Goal: Task Accomplishment & Management: Manage account settings

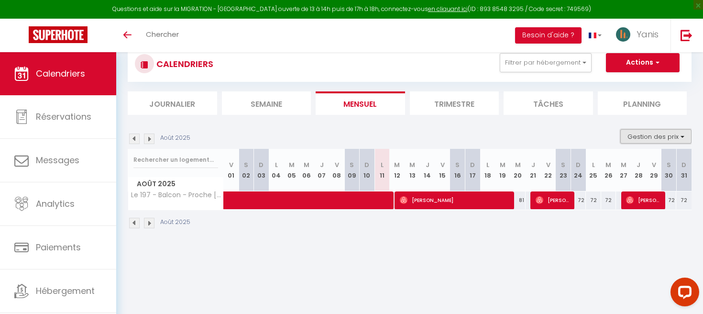
click at [666, 130] on button "Gestion des prix" at bounding box center [655, 136] width 71 height 14
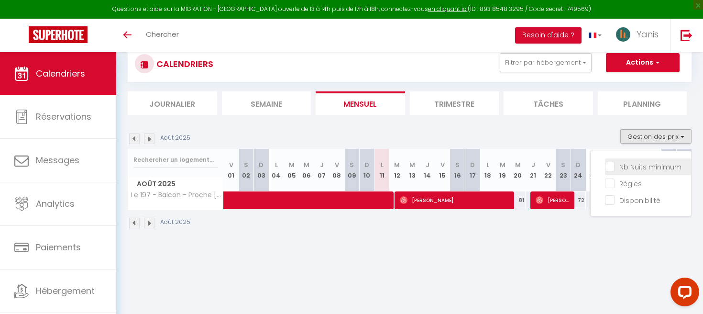
click at [627, 167] on input "Nb Nuits minimum" at bounding box center [648, 166] width 86 height 10
checkbox input "true"
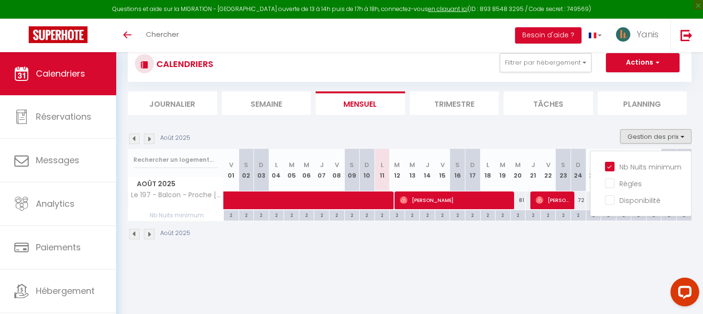
click at [636, 226] on div "Août 2025" at bounding box center [410, 235] width 564 height 28
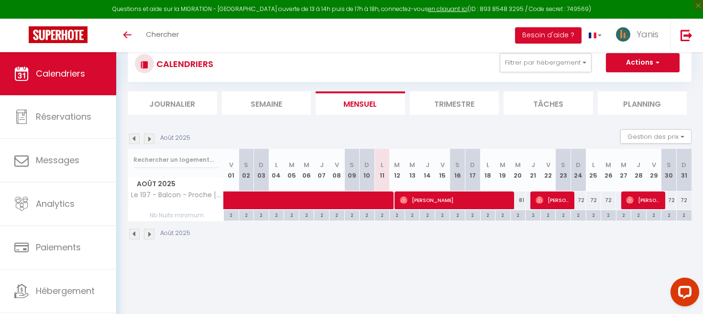
click at [520, 215] on div "2" at bounding box center [518, 214] width 15 height 9
type input "2"
type input "Mer 20 Août 2025"
type input "[DEMOGRAPHIC_DATA][DATE]"
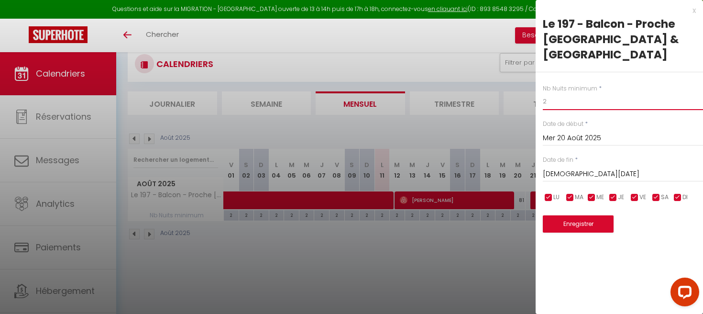
click at [552, 93] on input "2" at bounding box center [623, 101] width 160 height 17
type input "1"
click at [578, 215] on button "Enregistrer" at bounding box center [578, 223] width 71 height 17
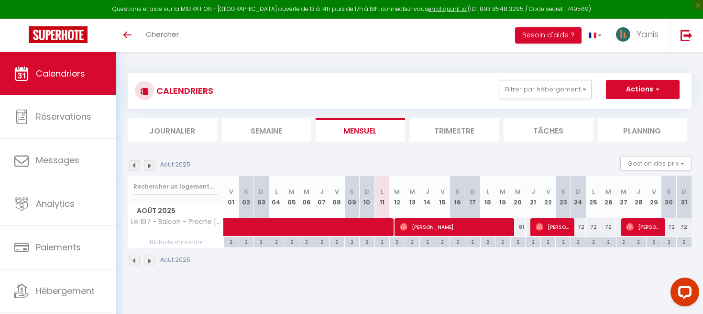
click at [518, 243] on div "2" at bounding box center [518, 241] width 15 height 9
type input "2"
type input "Mer 20 Août 2025"
type input "[DEMOGRAPHIC_DATA][DATE]"
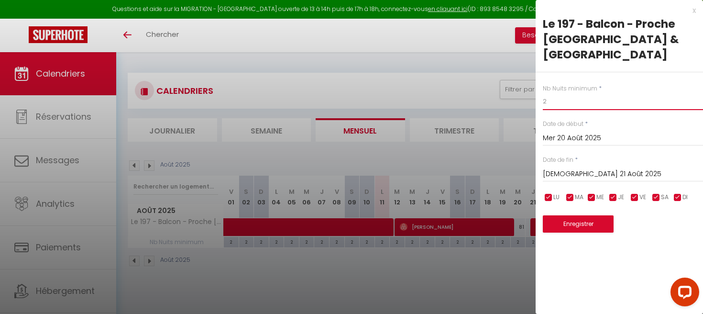
click at [562, 93] on input "2" at bounding box center [623, 101] width 160 height 17
click at [463, 87] on div at bounding box center [351, 157] width 703 height 314
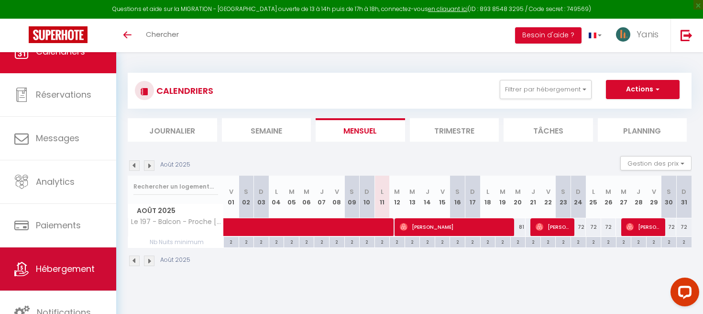
click at [53, 263] on span "Hébergement" at bounding box center [65, 268] width 59 height 12
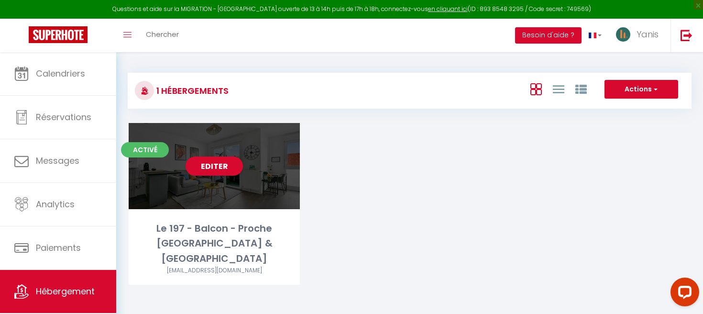
click at [224, 175] on div "Editer" at bounding box center [214, 166] width 171 height 86
select select "3"
select select "2"
select select "1"
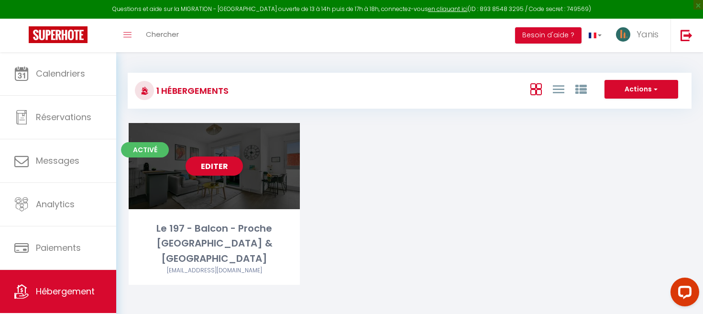
select select "28"
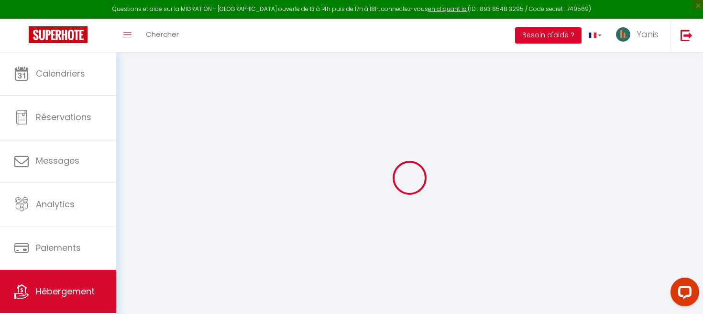
select select
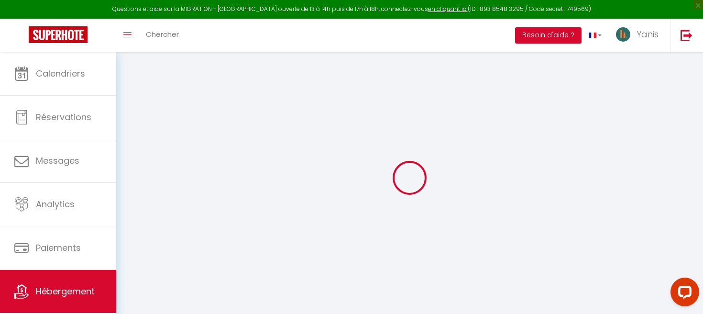
select select
checkbox input "false"
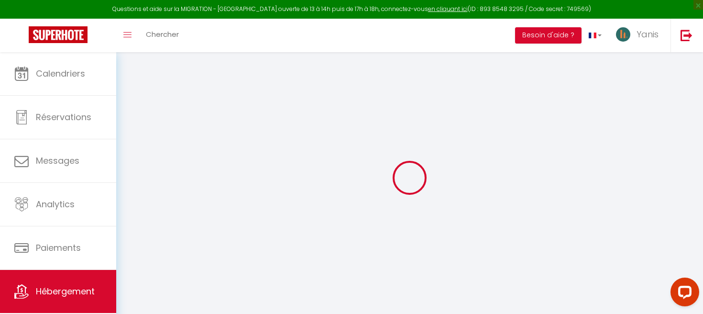
select select
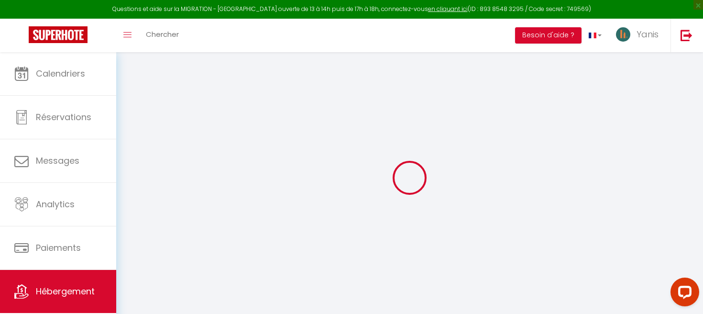
select select
checkbox input "false"
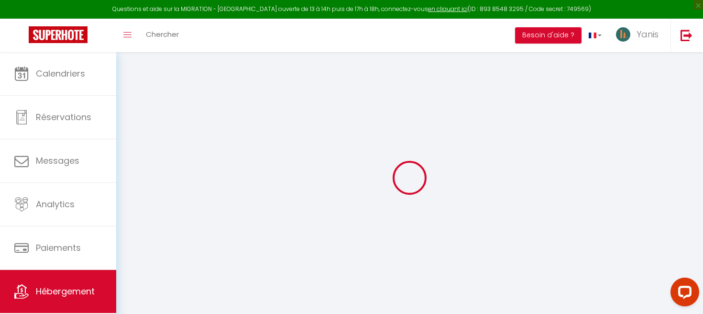
checkbox input "false"
select select
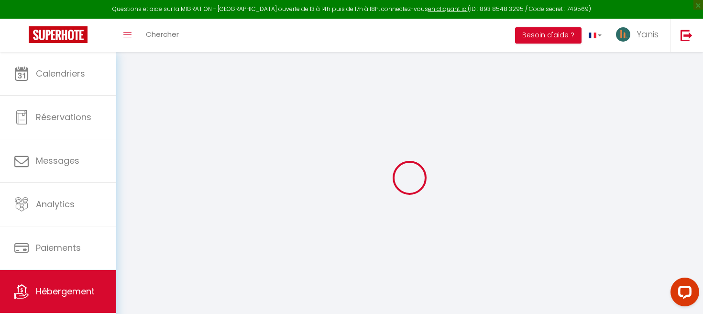
select select
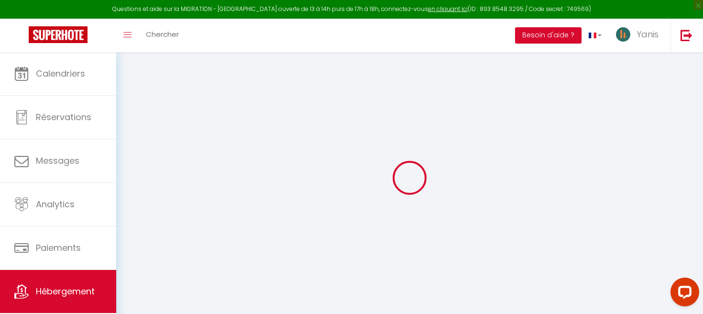
checkbox input "false"
select select
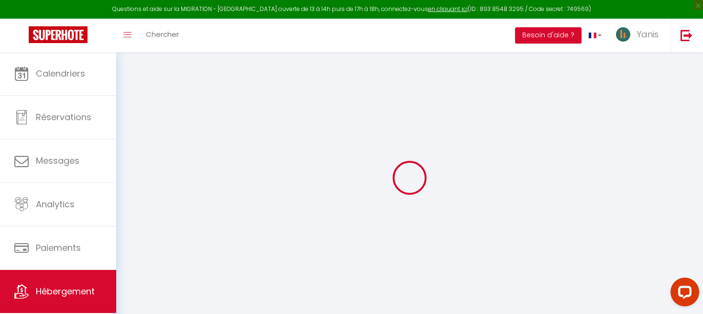
select select
type input "Le 197 - Balcon - Proche [GEOGRAPHIC_DATA] & [GEOGRAPHIC_DATA]"
type input "Walid"
type input "BOUKEROUIS"
type input "197 Avenue Elisée Reclus"
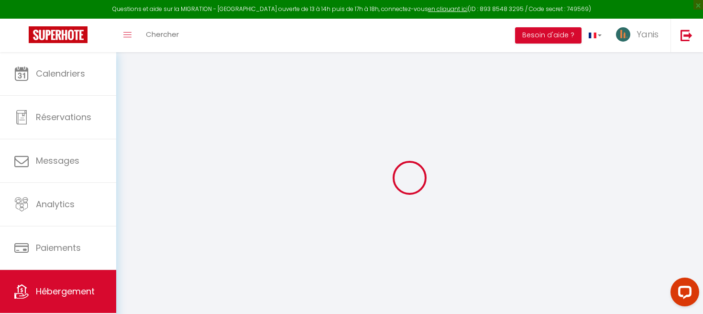
type input "93380"
type input "Pierrefitte-sur-Seine"
select select "condominium"
type input "80"
type input "67"
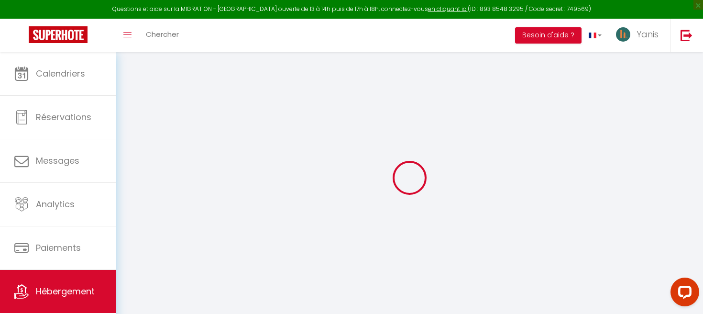
select select
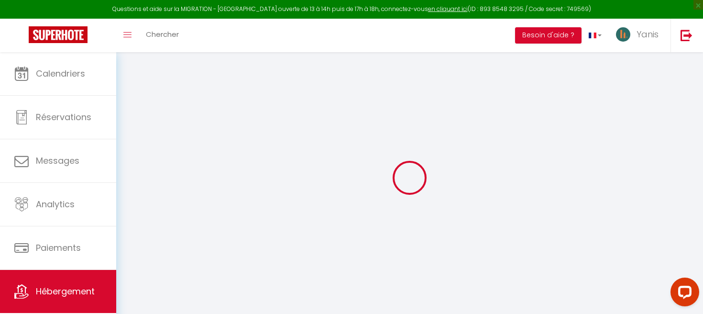
type input "197 Avenue Elisée Reclus"
type input "93380"
type input "Pierrefitte-sur-Seine"
type input "[EMAIL_ADDRESS][DOMAIN_NAME]"
select select
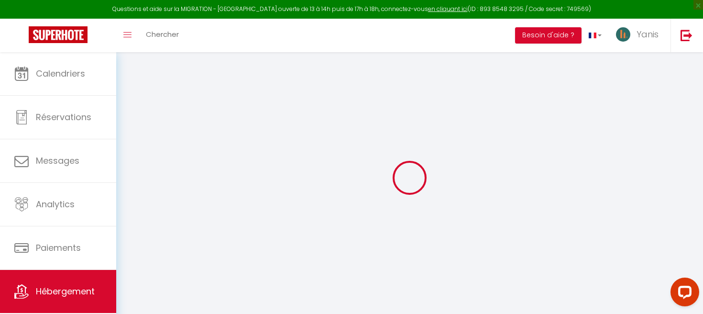
checkbox input "false"
type input "67"
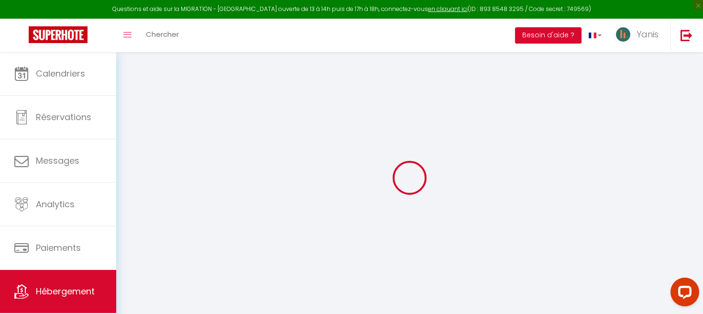
type input "0"
select select
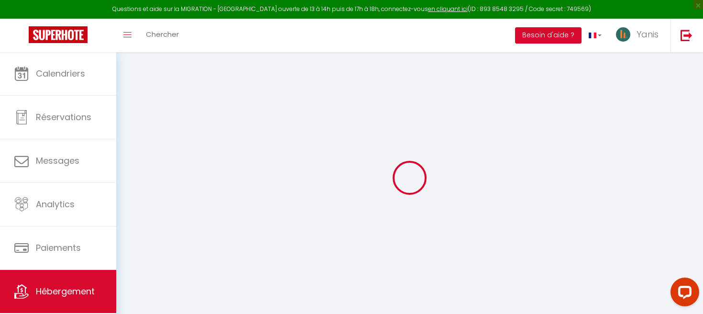
select select
checkbox input "false"
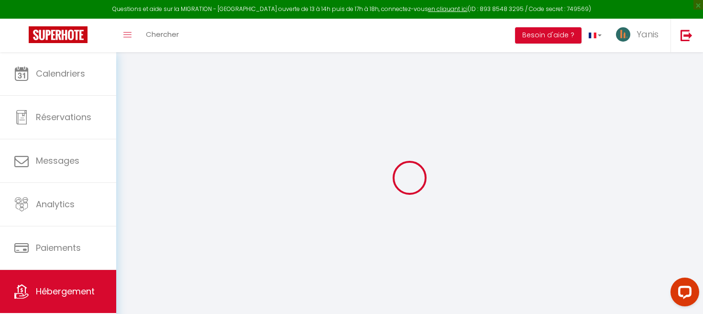
checkbox input "false"
select select
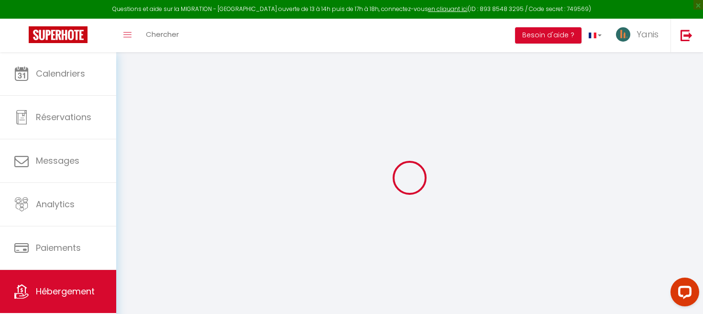
select select
checkbox input "false"
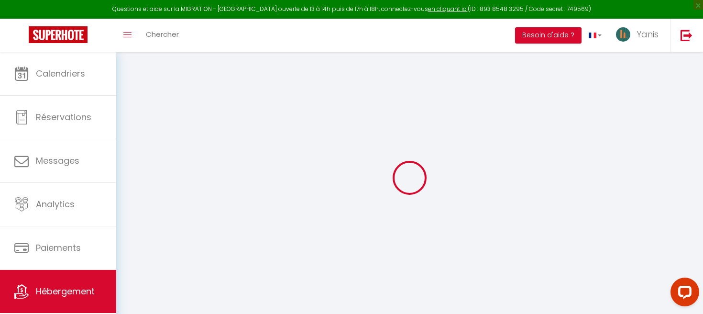
checkbox input "false"
select select
checkbox input "false"
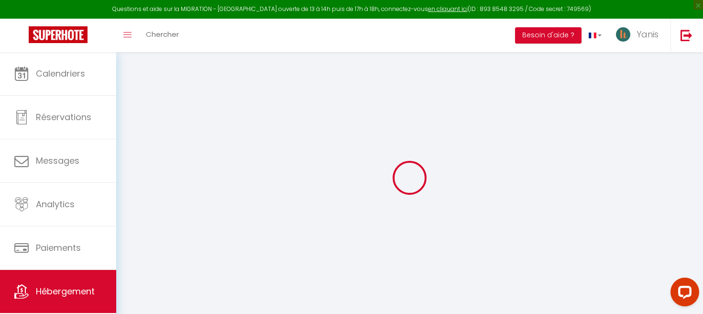
checkbox input "false"
select select
checkbox input "false"
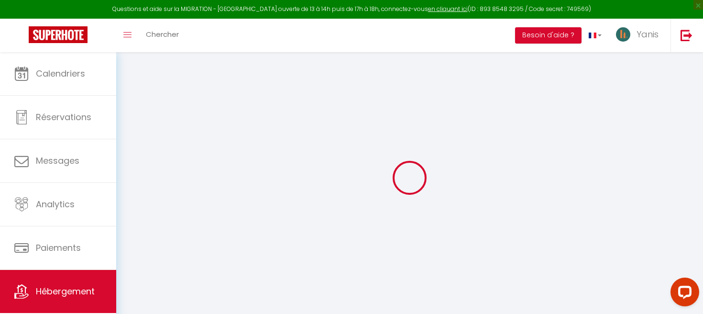
checkbox input "false"
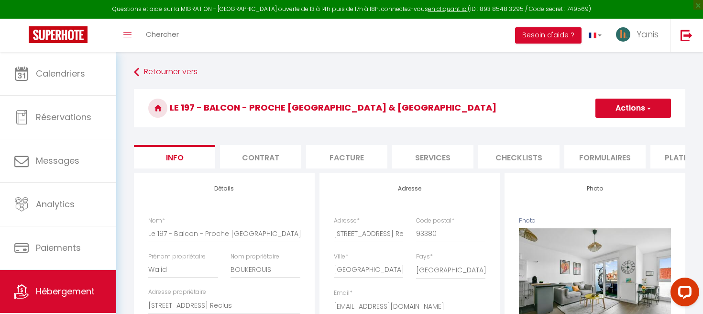
click at [436, 151] on li "Services" at bounding box center [432, 156] width 81 height 23
select select
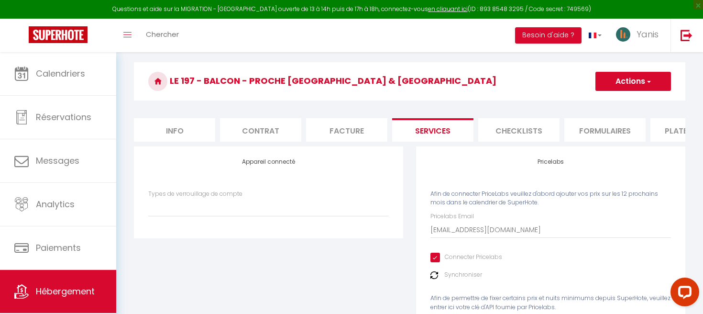
scroll to position [47, 0]
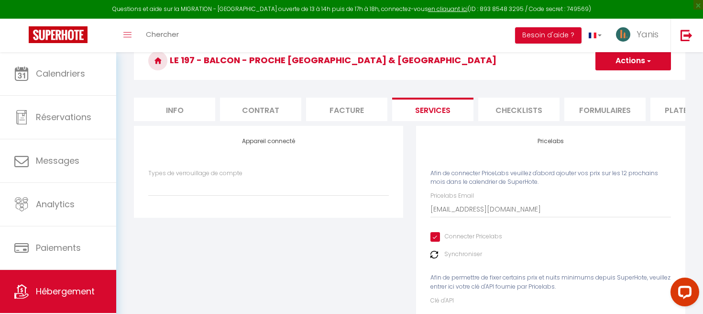
click at [433, 237] on input "Connecter Pricelabs" at bounding box center [466, 237] width 72 height 10
checkbox input "false"
select select
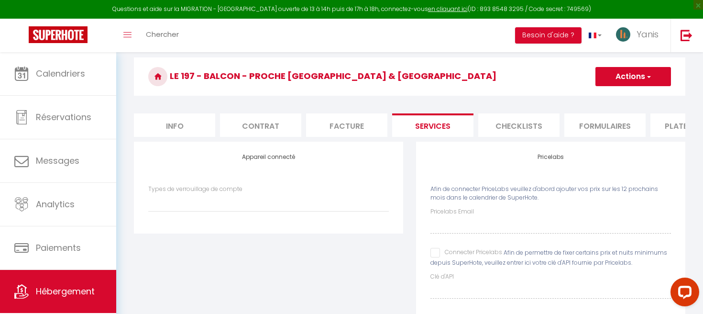
scroll to position [0, 0]
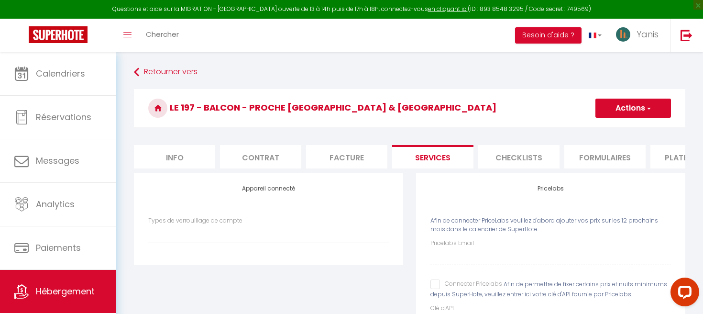
click at [651, 111] on span "button" at bounding box center [648, 108] width 6 height 10
click at [629, 134] on link "Enregistrer" at bounding box center [633, 129] width 76 height 12
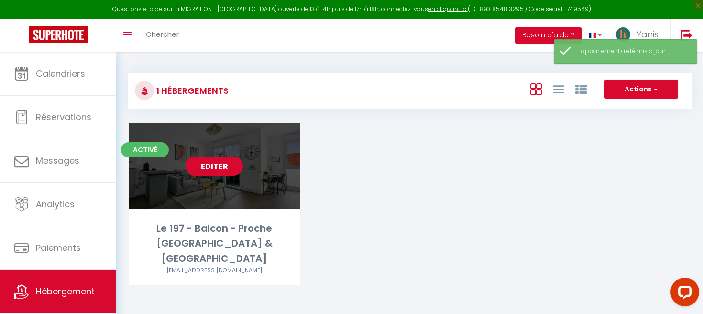
click at [209, 164] on link "Editer" at bounding box center [214, 165] width 57 height 19
select select "3"
select select "2"
select select "1"
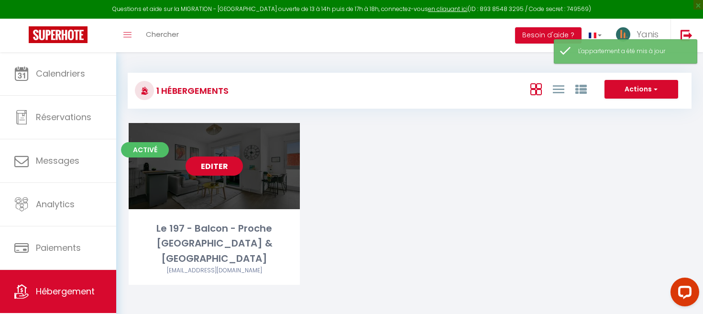
select select "28"
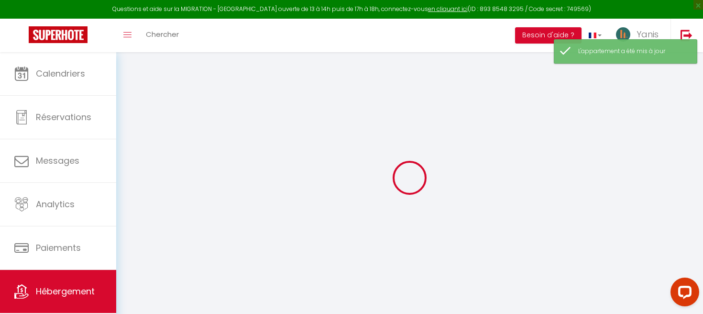
select select
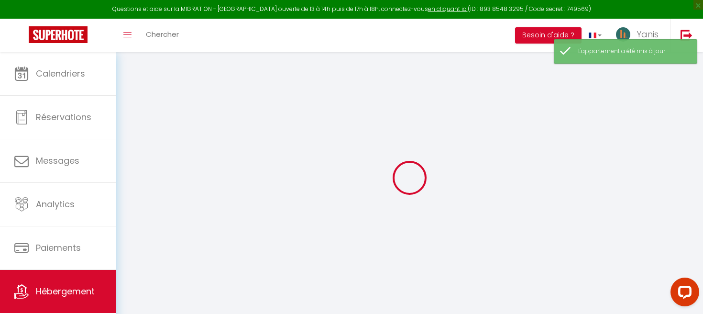
select select
checkbox input "false"
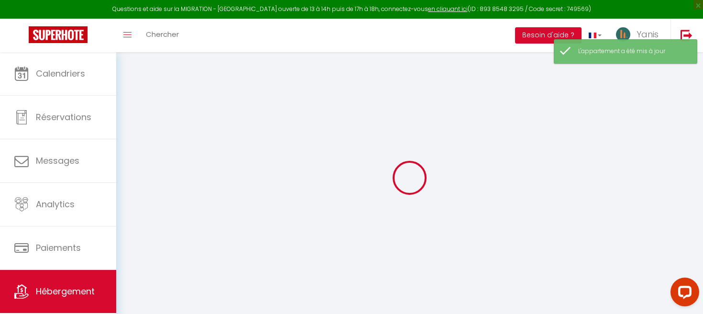
select select
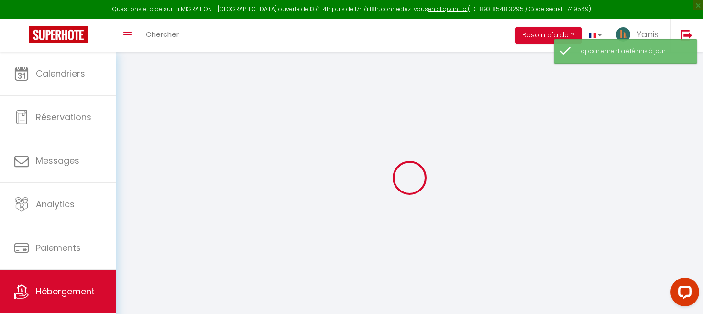
select select
checkbox input "false"
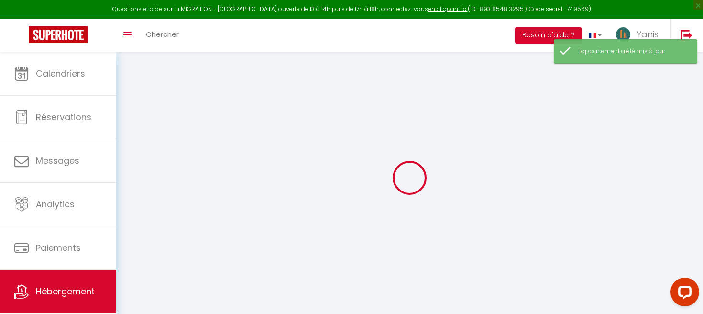
checkbox input "false"
select select
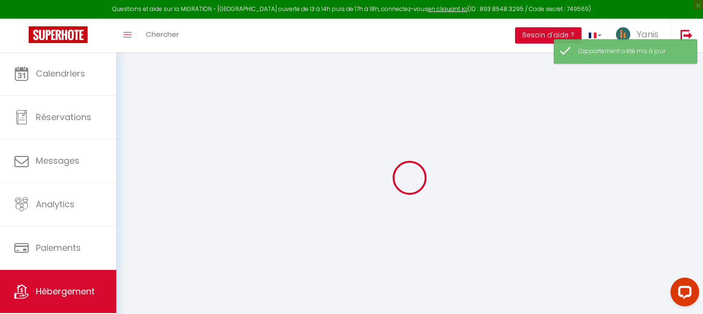
select select
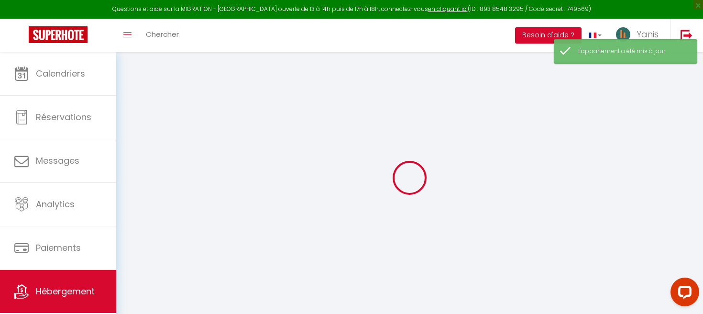
checkbox input "false"
select select
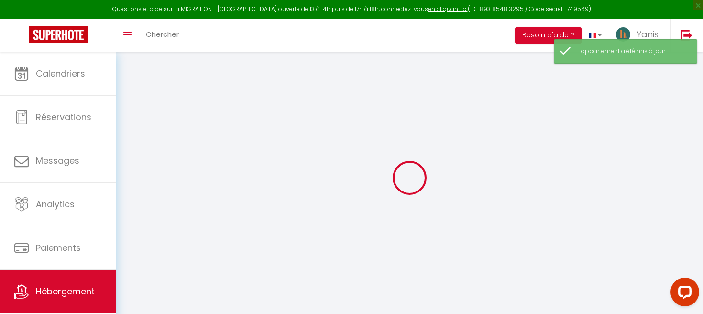
select select
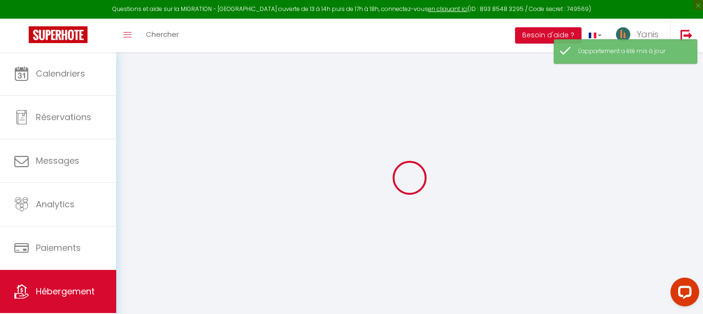
select select
checkbox input "false"
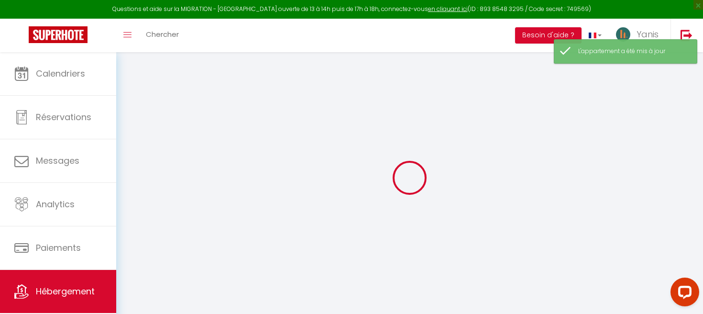
checkbox input "false"
select select
type input "Le 197 - Balcon - Proche [GEOGRAPHIC_DATA] & [GEOGRAPHIC_DATA]"
type input "Walid"
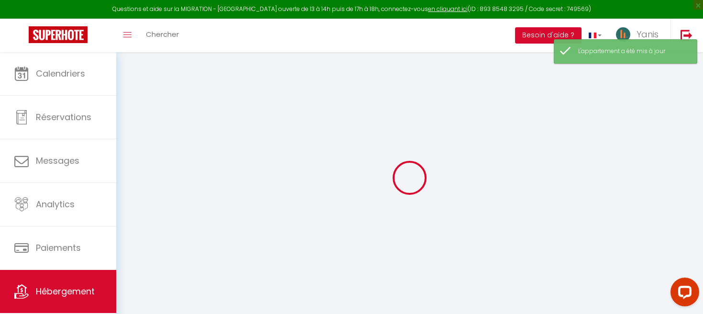
type input "BOUKEROUIS"
type input "197 Avenue Elisée Reclus"
type input "93380"
type input "Pierrefitte-sur-Seine"
select select "condominium"
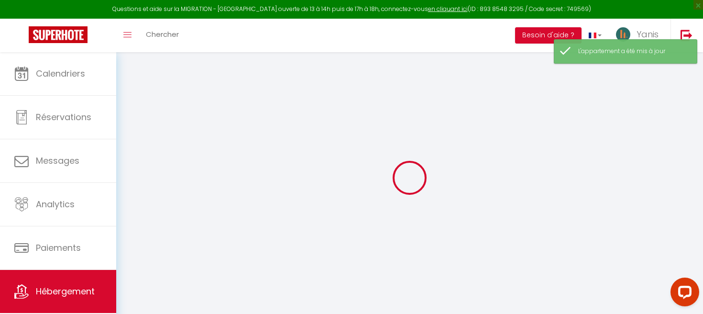
type input "80"
type input "67"
select select
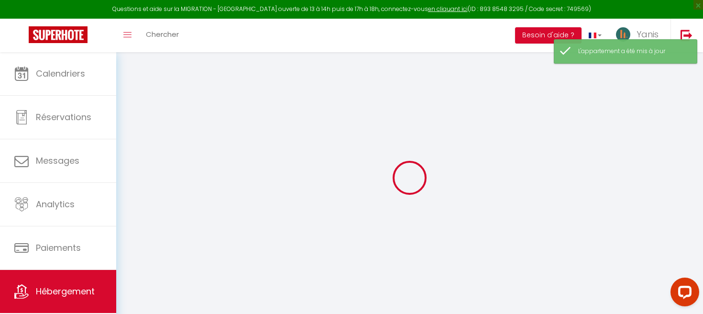
select select
type input "197 Avenue Elisée Reclus"
type input "93380"
type input "Pierrefitte-sur-Seine"
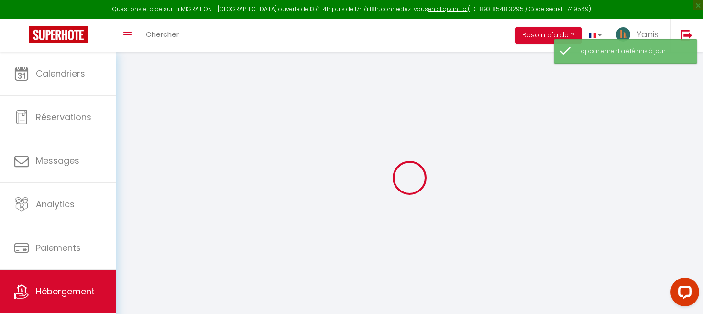
type input "[EMAIL_ADDRESS][DOMAIN_NAME]"
select select
checkbox input "false"
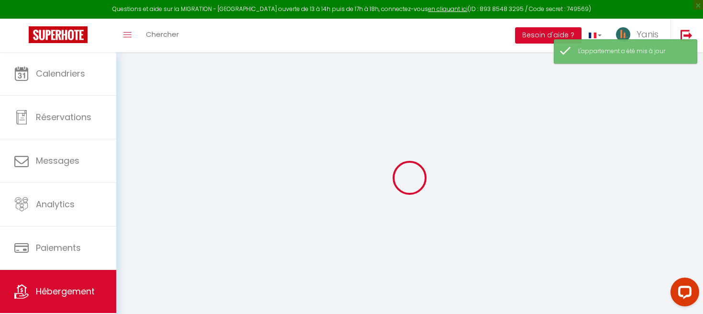
checkbox input "false"
type input "67"
type input "0"
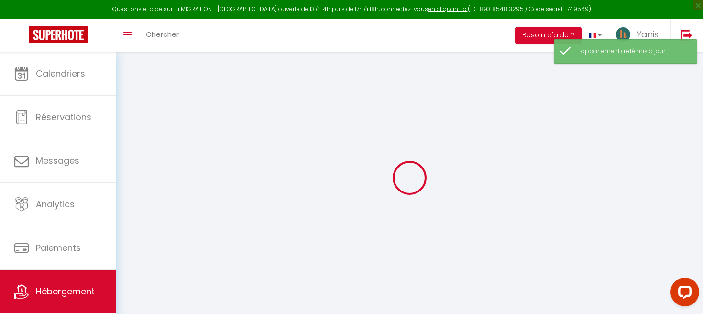
select select
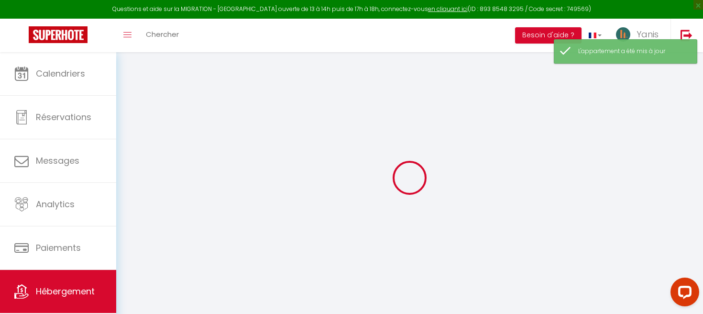
select select
checkbox input "false"
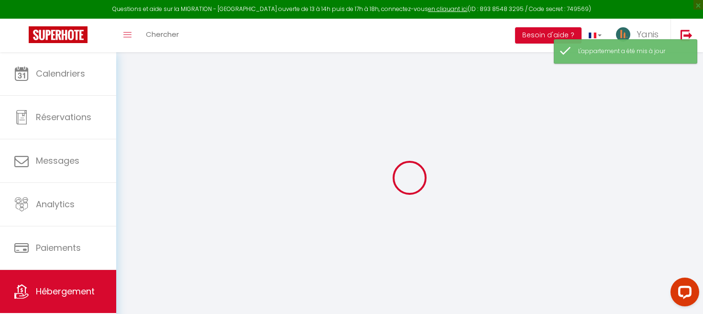
select select
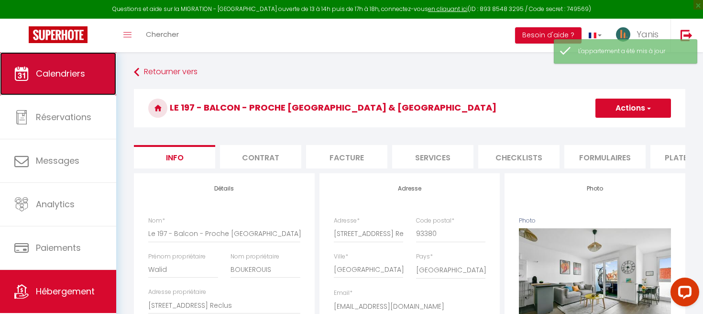
click at [88, 80] on link "Calendriers" at bounding box center [58, 73] width 116 height 43
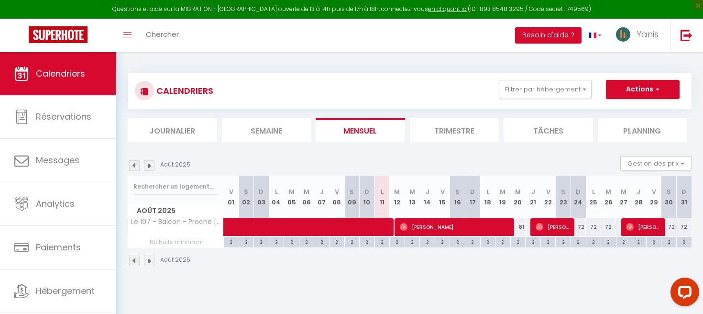
click at [521, 245] on div "2" at bounding box center [518, 241] width 15 height 9
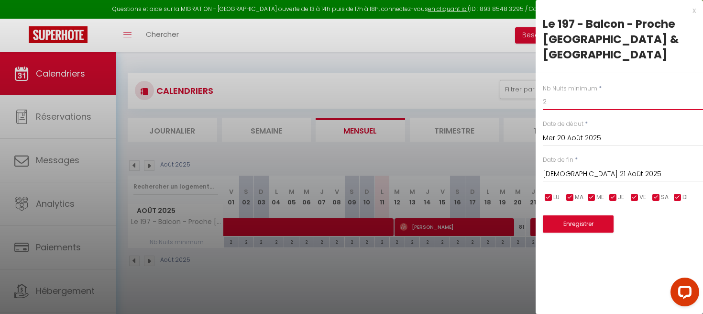
click at [553, 93] on input "2" at bounding box center [623, 101] width 160 height 17
click at [581, 215] on button "Enregistrer" at bounding box center [578, 223] width 71 height 17
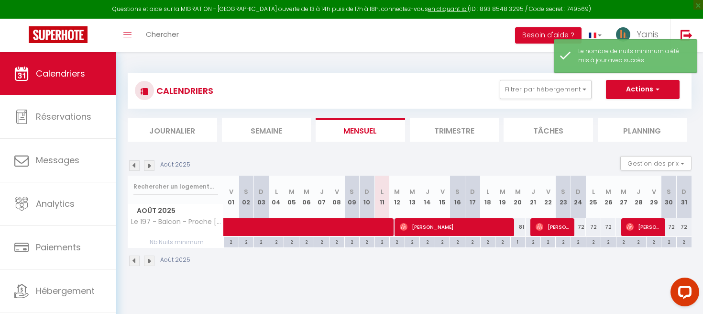
click at [476, 135] on li "Trimestre" at bounding box center [454, 129] width 89 height 23
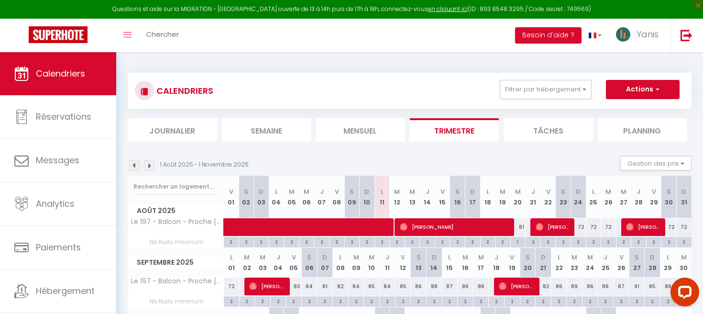
click at [361, 131] on li "Mensuel" at bounding box center [360, 129] width 89 height 23
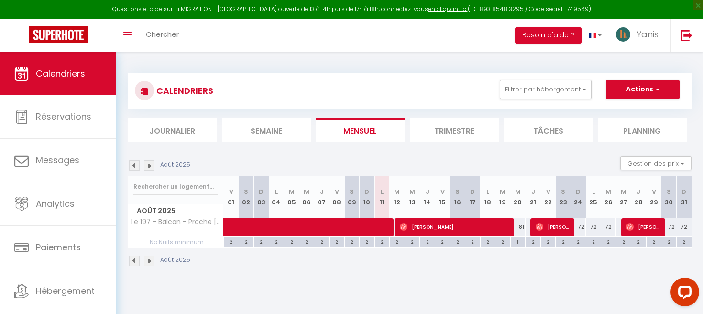
scroll to position [19, 0]
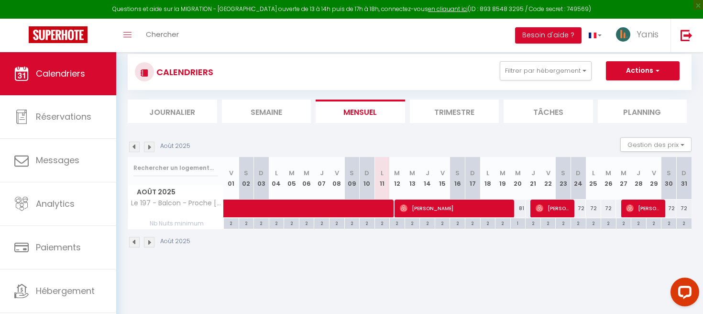
click at [656, 136] on section "Août 2025 Gestion des prix Nb Nuits minimum Règles Disponibilité Août 2025 V 01…" at bounding box center [410, 193] width 564 height 130
click at [653, 142] on button "Gestion des prix" at bounding box center [655, 144] width 71 height 14
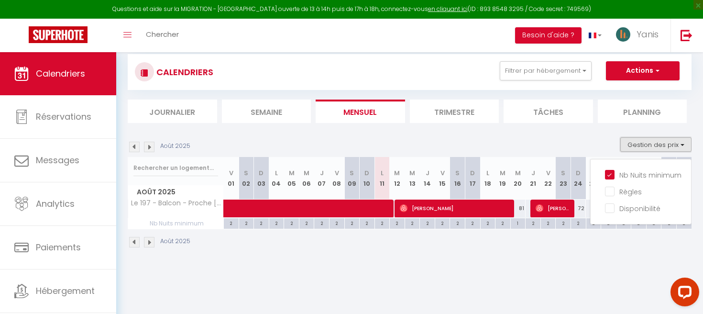
click at [653, 142] on button "Gestion des prix" at bounding box center [655, 144] width 71 height 14
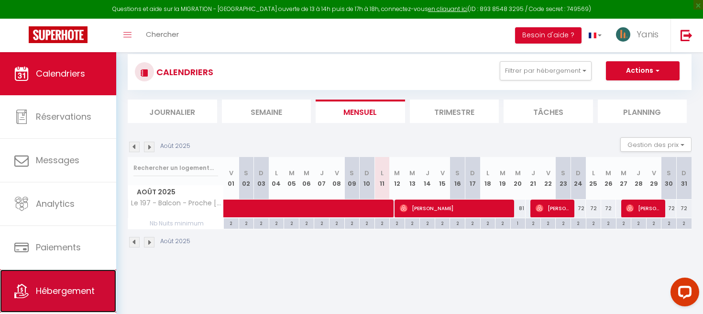
click at [67, 283] on link "Hébergement" at bounding box center [58, 290] width 116 height 43
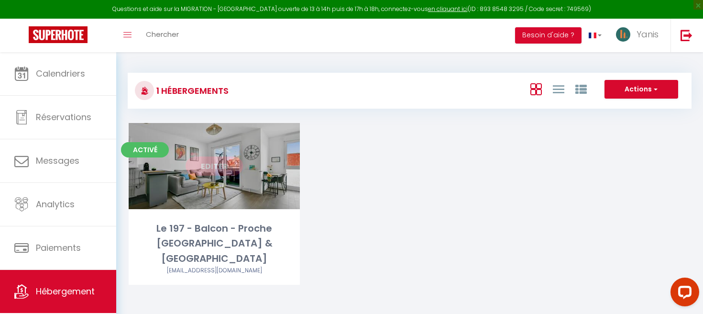
click at [214, 171] on link "Editer" at bounding box center [214, 165] width 57 height 19
click at [223, 168] on link "Editer" at bounding box center [214, 165] width 57 height 19
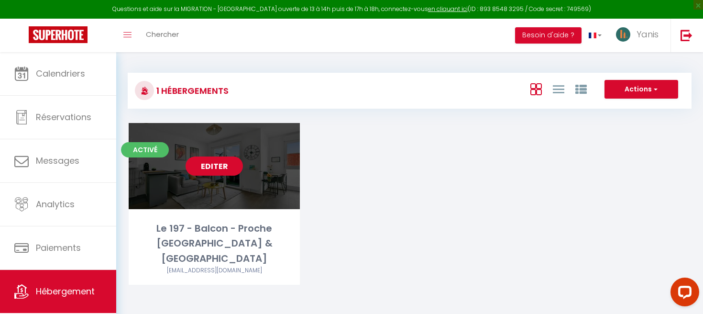
click at [223, 168] on link "Editer" at bounding box center [214, 165] width 57 height 19
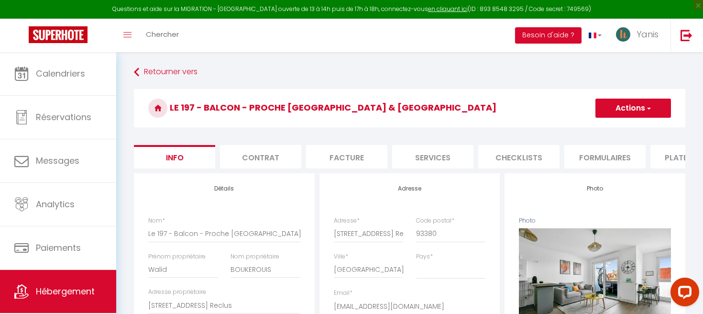
click at [428, 150] on li "Services" at bounding box center [432, 156] width 81 height 23
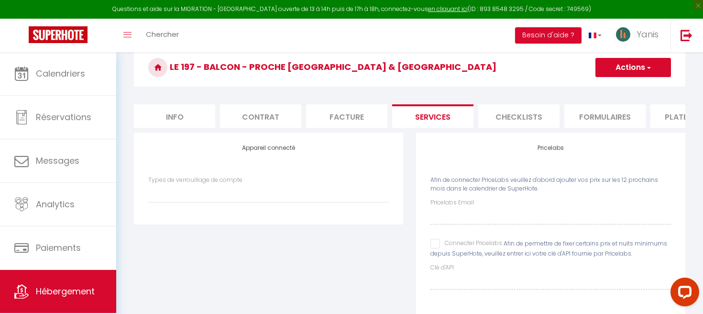
scroll to position [66, 0]
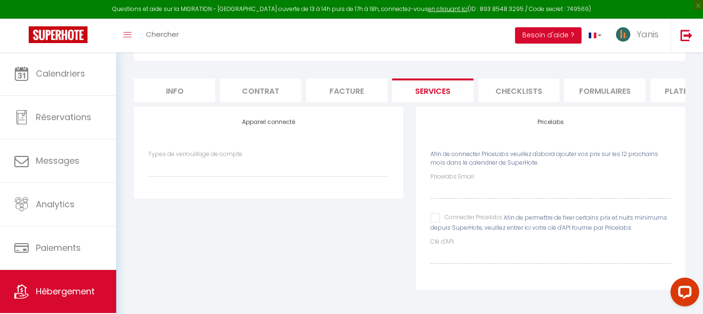
click at [522, 96] on li "Checklists" at bounding box center [518, 89] width 81 height 23
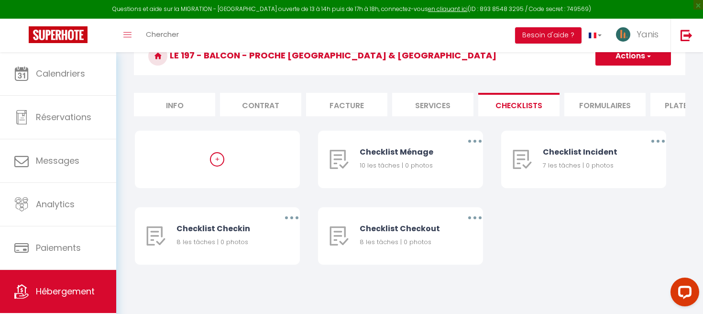
click at [577, 100] on li "Formulaires" at bounding box center [604, 104] width 81 height 23
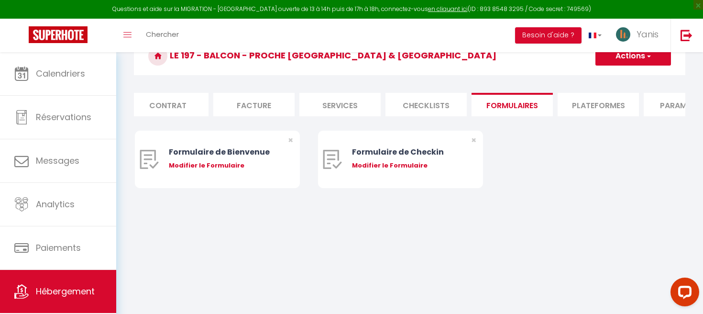
scroll to position [0, 96]
click at [576, 100] on li "Plateformes" at bounding box center [594, 104] width 81 height 23
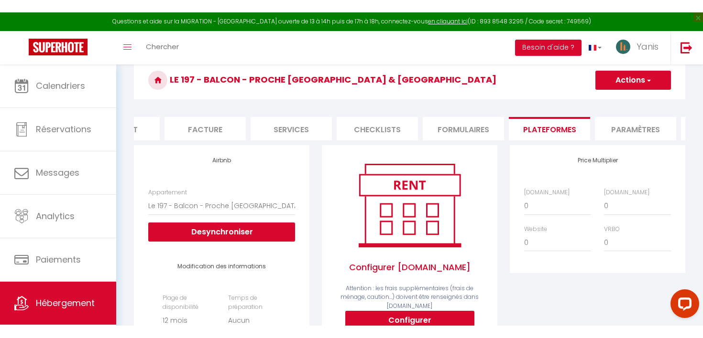
scroll to position [42, 0]
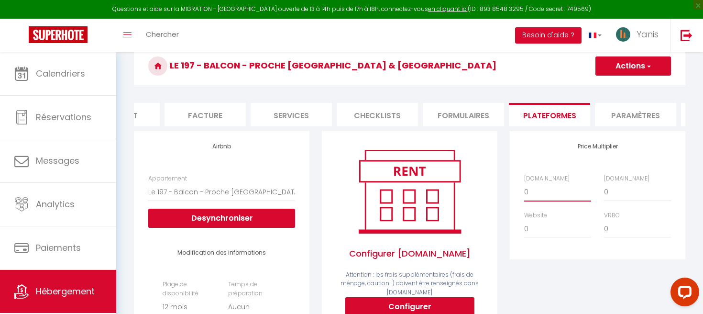
click at [555, 196] on select "0 + 1 % + 2 % + 3 % + 4 % + 5 % + 6 % + 7 % + 8 % + 9 %" at bounding box center [557, 192] width 67 height 18
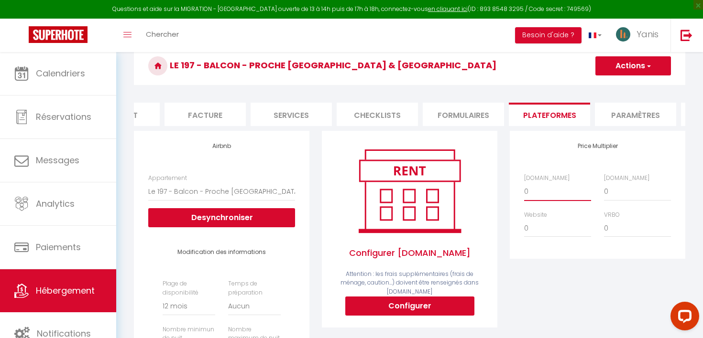
click at [539, 197] on select "0 + 1 % + 2 % + 3 % + 4 % + 5 % + 6 % + 7 % + 8 % + 9 %" at bounding box center [557, 192] width 67 height 18
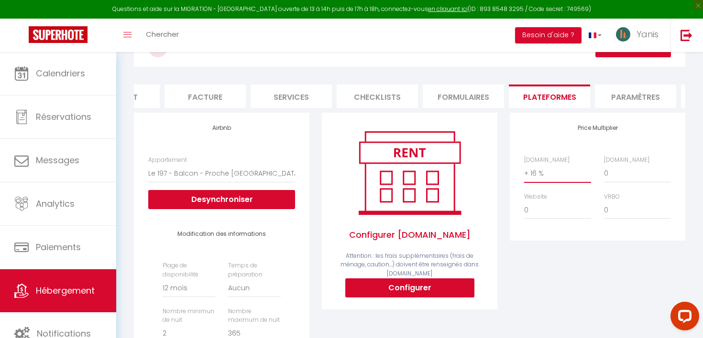
scroll to position [62, 0]
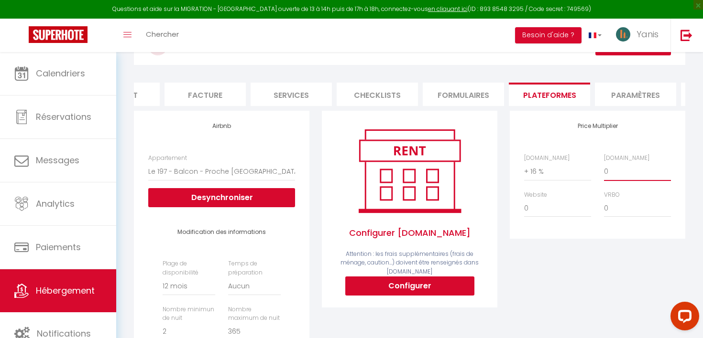
click at [619, 175] on select "0 + 1 % + 2 % + 3 % + 4 % + 5 % + 6 % + 7 % + 8 % + 9 %" at bounding box center [637, 172] width 67 height 18
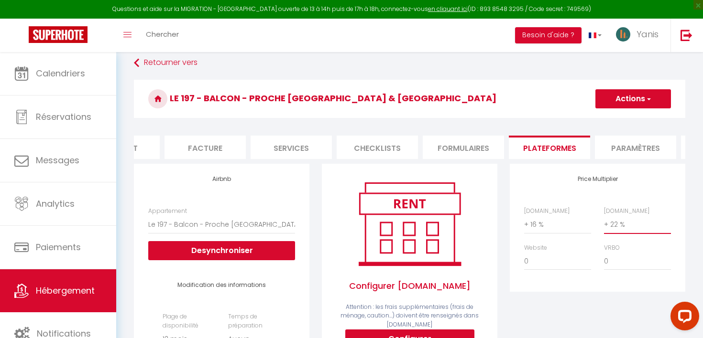
scroll to position [0, 0]
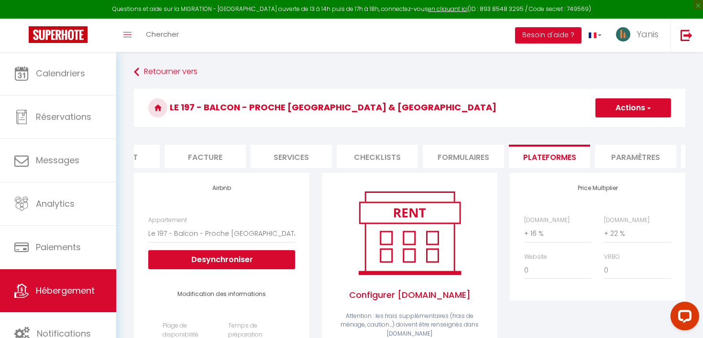
click at [619, 117] on button "Actions" at bounding box center [633, 107] width 76 height 19
click at [619, 125] on link "Enregistrer" at bounding box center [633, 129] width 76 height 12
click at [637, 108] on button "Actions" at bounding box center [633, 107] width 76 height 19
click at [624, 123] on link "Enregistrer" at bounding box center [633, 129] width 76 height 12
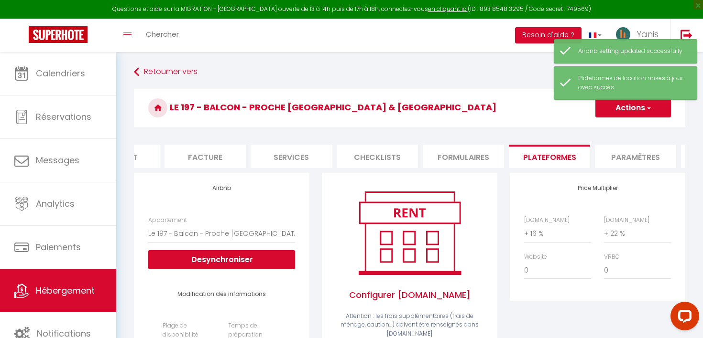
click at [628, 160] on li "Paramètres" at bounding box center [635, 156] width 81 height 23
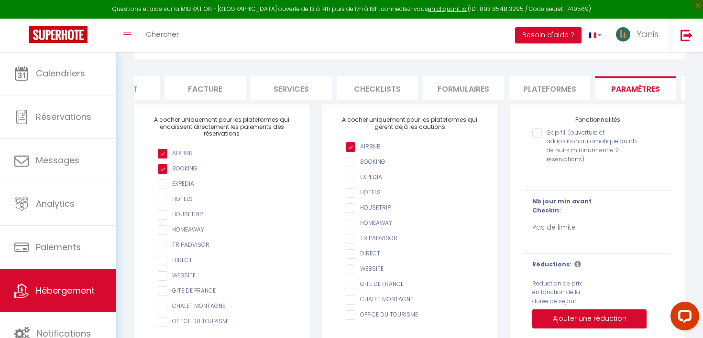
scroll to position [67, 0]
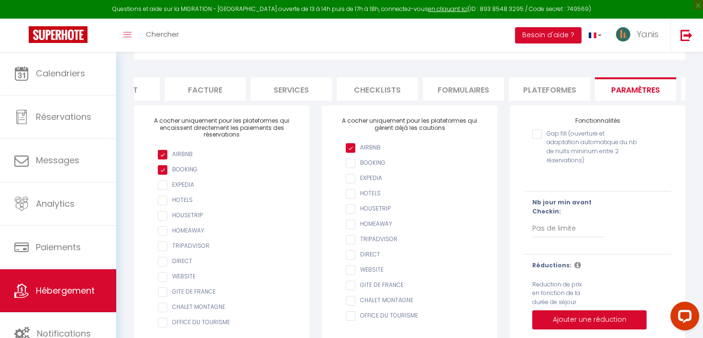
click at [537, 133] on input "Gap fill (ouverture et adaptation automatique du nb de nuits mininum entre 2 ré…" at bounding box center [585, 135] width 106 height 10
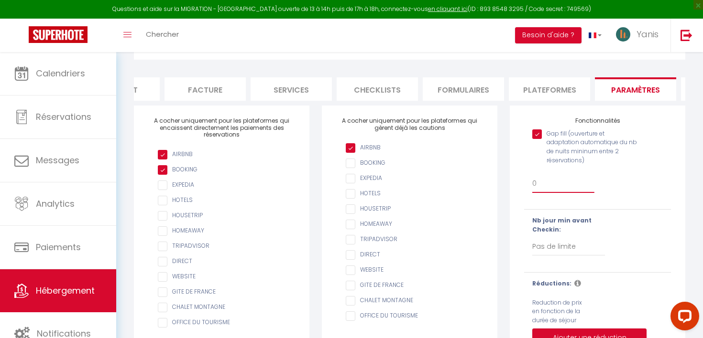
click at [545, 188] on select "0 + 1 % + 2 % + 3 % + 4 % + 5 % + 6 % + 7 % + 8 % + 9 % + 10 % + 11 % + 12 % + …" at bounding box center [563, 184] width 62 height 18
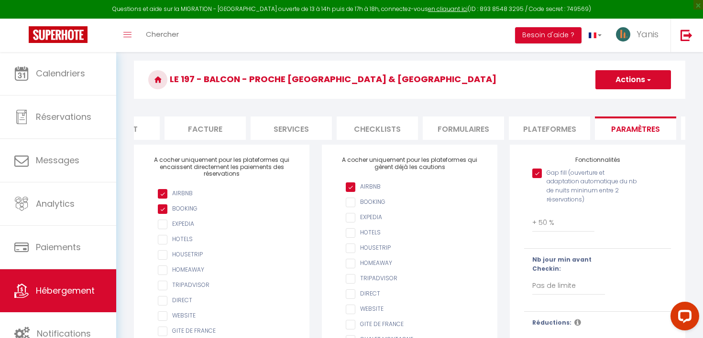
click at [639, 81] on button "Actions" at bounding box center [633, 79] width 76 height 19
click at [633, 102] on input "Enregistrer" at bounding box center [621, 101] width 35 height 10
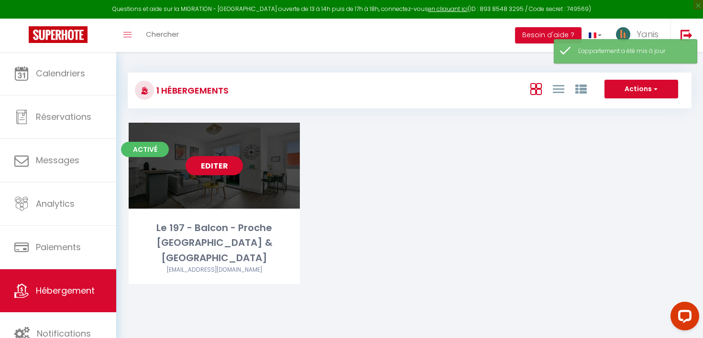
click at [204, 162] on link "Editer" at bounding box center [214, 165] width 57 height 19
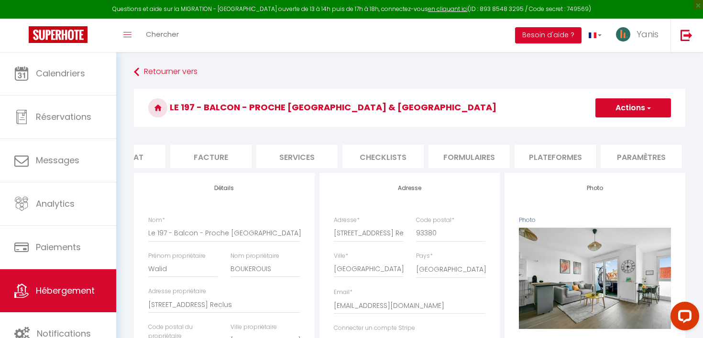
scroll to position [0, 309]
click at [378, 158] on li "Plateformes" at bounding box center [381, 156] width 81 height 23
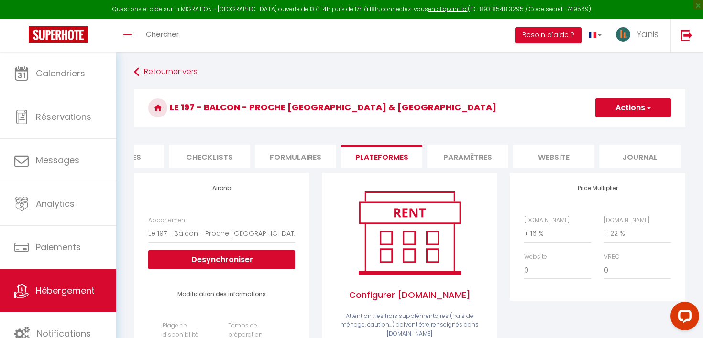
click at [457, 156] on li "Paramètres" at bounding box center [467, 156] width 81 height 23
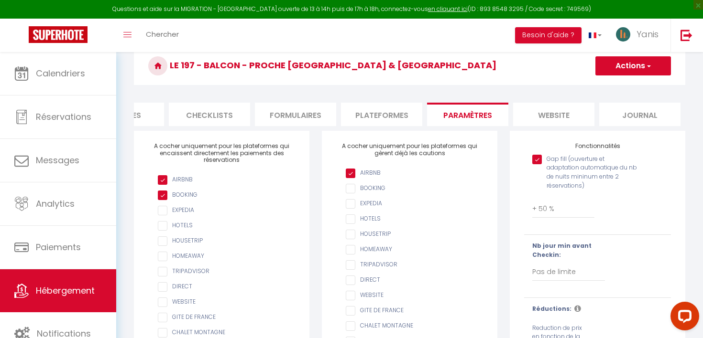
scroll to position [43, 0]
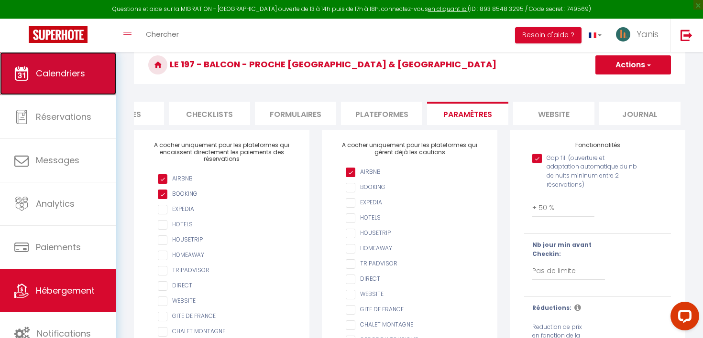
click at [43, 61] on link "Calendriers" at bounding box center [58, 73] width 116 height 43
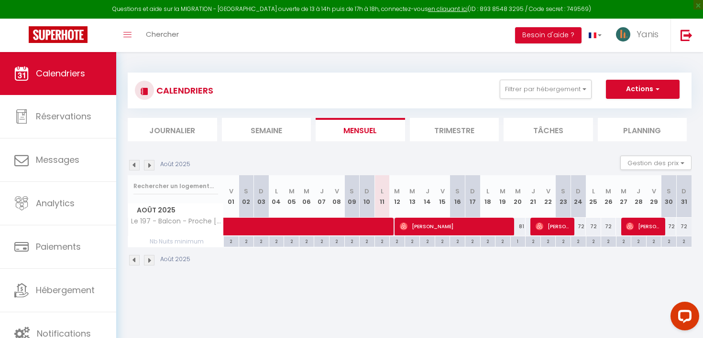
click at [417, 288] on body "Questions et aide sur la MIGRATION - Salle Zoom ouverte de 13 à 14h puis de 17h…" at bounding box center [351, 221] width 703 height 338
click at [579, 240] on div "2" at bounding box center [578, 241] width 15 height 9
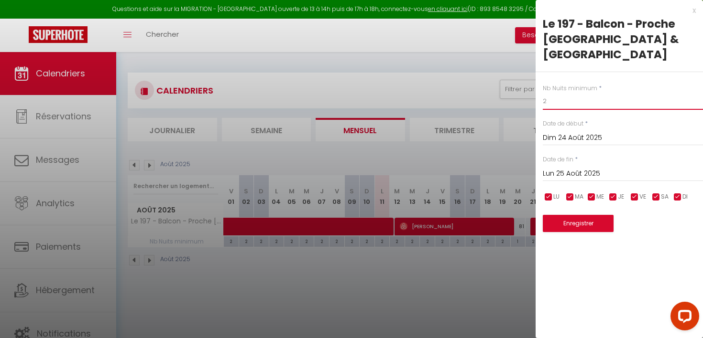
click at [555, 93] on input "2" at bounding box center [623, 101] width 160 height 17
click at [584, 168] on input "Lun 25 Août 2025" at bounding box center [623, 174] width 160 height 12
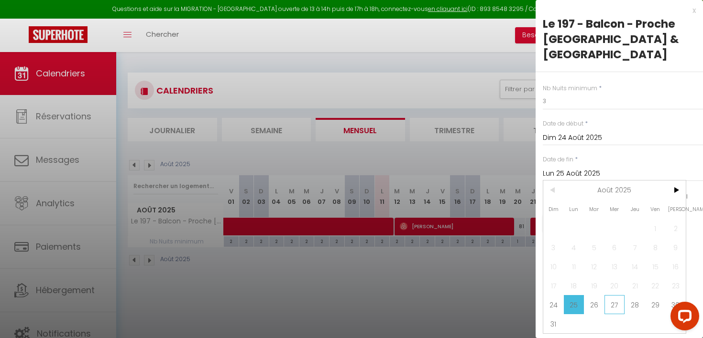
click at [609, 295] on span "27" at bounding box center [614, 304] width 21 height 19
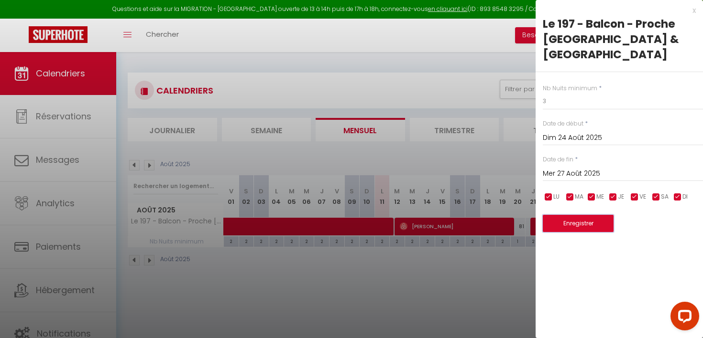
click at [577, 215] on button "Enregistrer" at bounding box center [578, 223] width 71 height 17
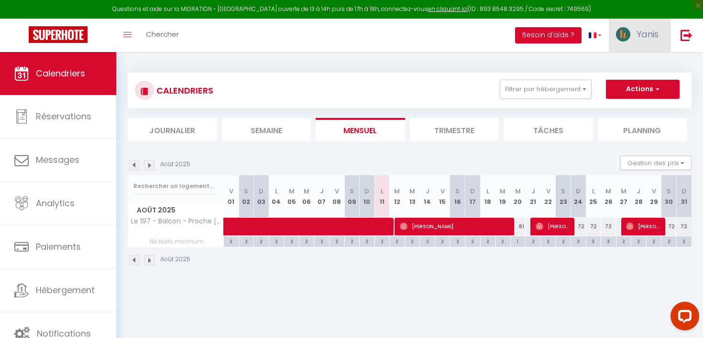
click at [634, 44] on link "Yanis" at bounding box center [640, 35] width 62 height 33
click at [625, 87] on link "Équipe" at bounding box center [632, 84] width 71 height 16
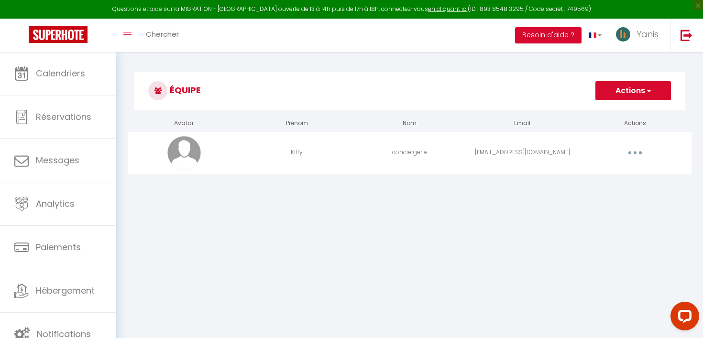
click at [635, 151] on button "button" at bounding box center [635, 152] width 27 height 15
click at [594, 178] on link "Editer" at bounding box center [610, 175] width 71 height 16
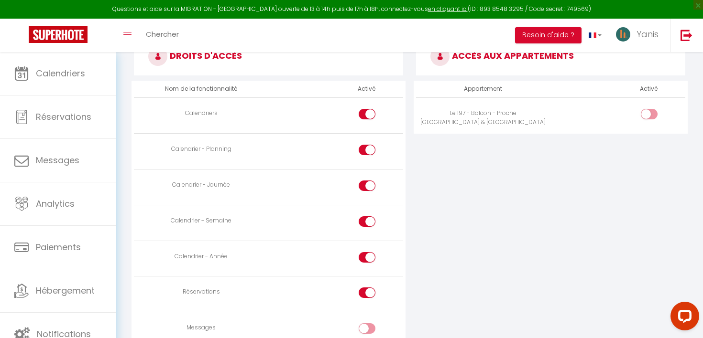
scroll to position [515, 0]
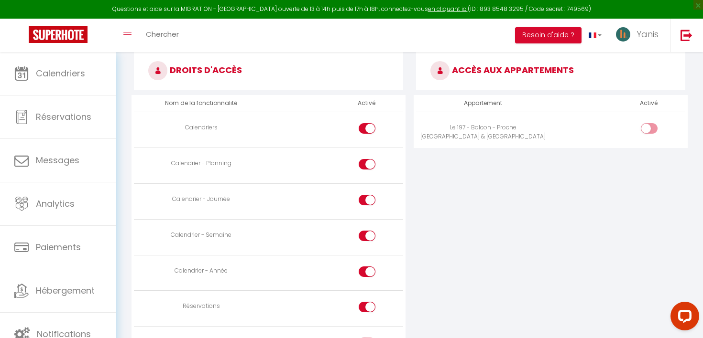
click at [649, 131] on input "checkbox" at bounding box center [657, 130] width 17 height 14
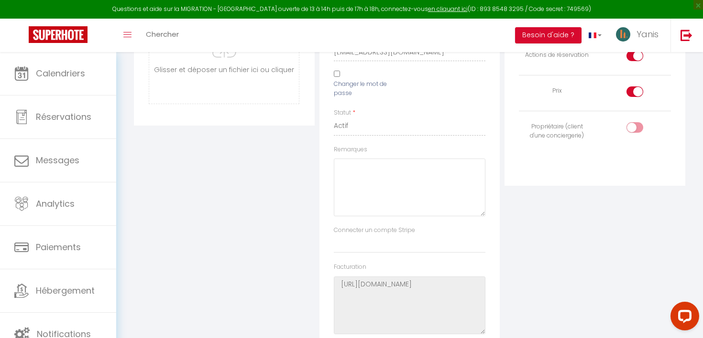
scroll to position [0, 0]
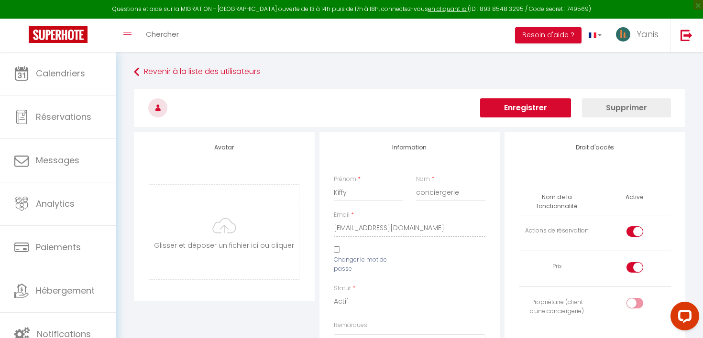
click at [535, 108] on button "Enregistrer" at bounding box center [525, 107] width 91 height 19
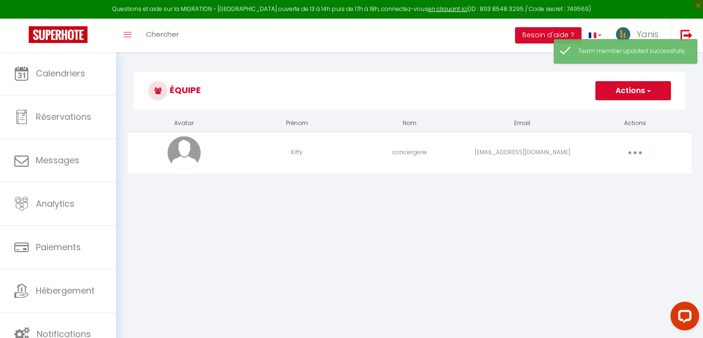
click at [636, 157] on button "button" at bounding box center [635, 152] width 27 height 15
click at [597, 174] on link "Editer" at bounding box center [610, 175] width 71 height 16
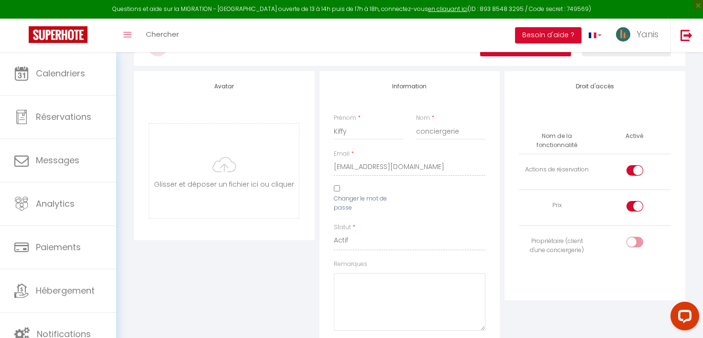
scroll to position [61, 0]
click at [635, 166] on input "checkbox" at bounding box center [642, 173] width 17 height 14
click at [637, 206] on input "checkbox" at bounding box center [642, 209] width 17 height 14
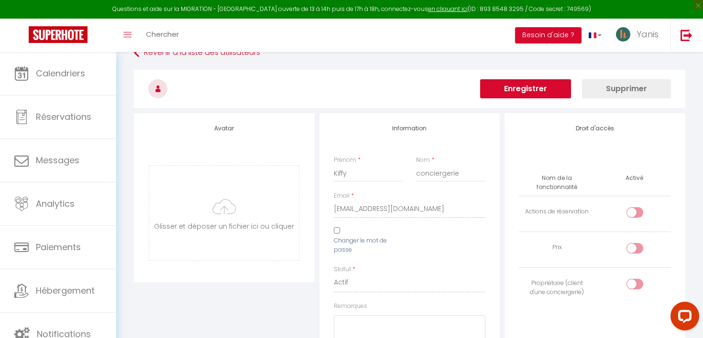
scroll to position [0, 0]
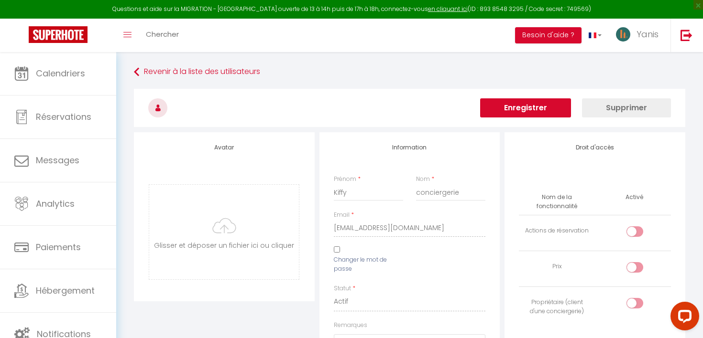
click at [542, 111] on button "Enregistrer" at bounding box center [525, 107] width 91 height 19
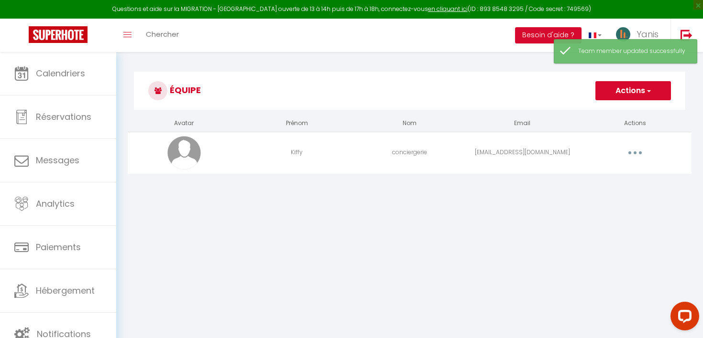
click at [645, 95] on span "button" at bounding box center [648, 91] width 6 height 10
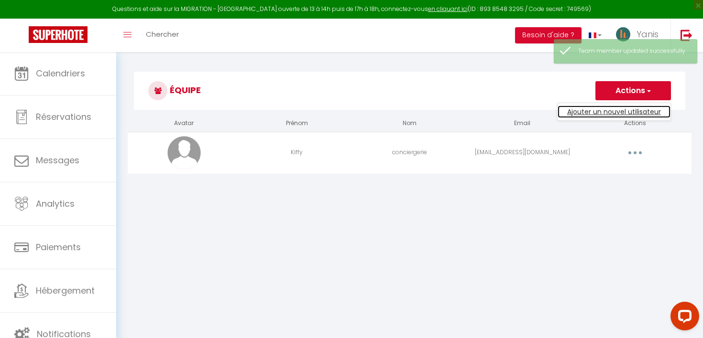
click at [623, 114] on link "Ajouter un nouvel utilisateur" at bounding box center [613, 112] width 113 height 12
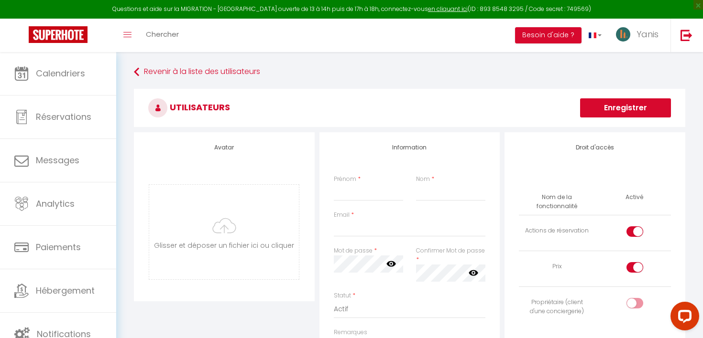
scroll to position [68, 0]
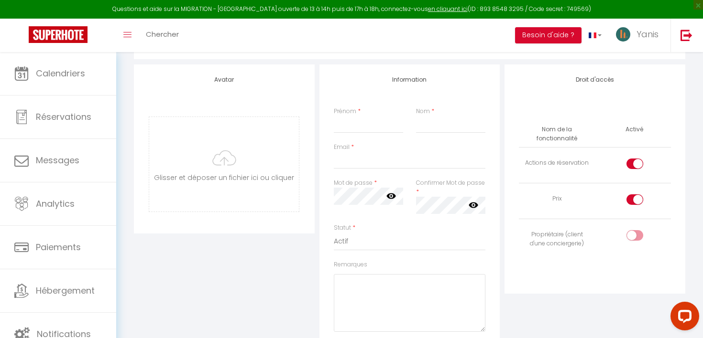
click at [636, 238] on input "checkbox" at bounding box center [642, 237] width 17 height 14
click at [632, 163] on div at bounding box center [634, 164] width 17 height 11
click at [634, 163] on input "checkbox" at bounding box center [642, 166] width 17 height 14
click at [632, 199] on div at bounding box center [634, 200] width 17 height 11
click at [634, 199] on input "checkbox" at bounding box center [642, 202] width 17 height 14
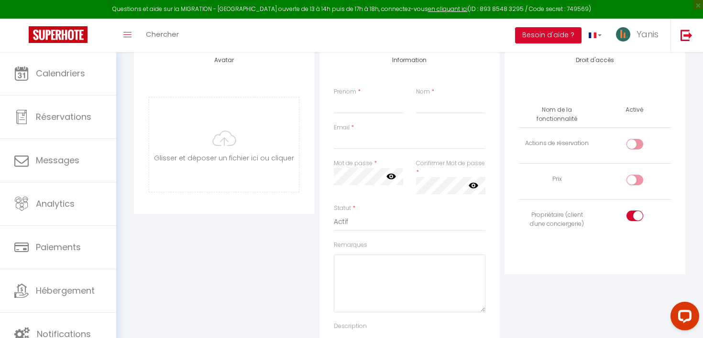
scroll to position [89, 0]
click at [347, 106] on input "Prénom" at bounding box center [369, 103] width 70 height 17
click at [636, 183] on input "checkbox" at bounding box center [642, 180] width 17 height 14
click at [434, 108] on input "Nom" at bounding box center [451, 103] width 70 height 17
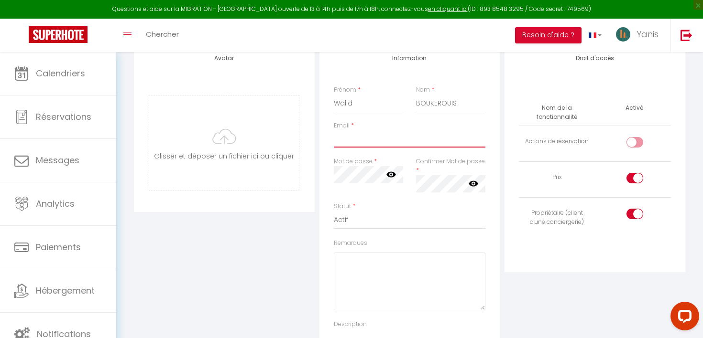
click at [352, 145] on input "Email" at bounding box center [410, 139] width 152 height 17
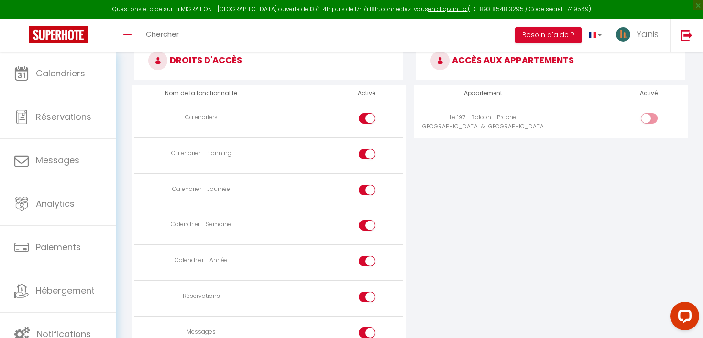
scroll to position [470, 0]
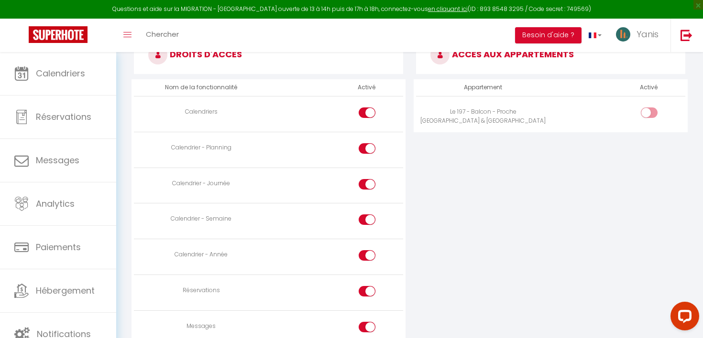
click at [642, 115] on div at bounding box center [649, 113] width 17 height 11
click at [649, 115] on input "checkbox" at bounding box center [657, 115] width 17 height 14
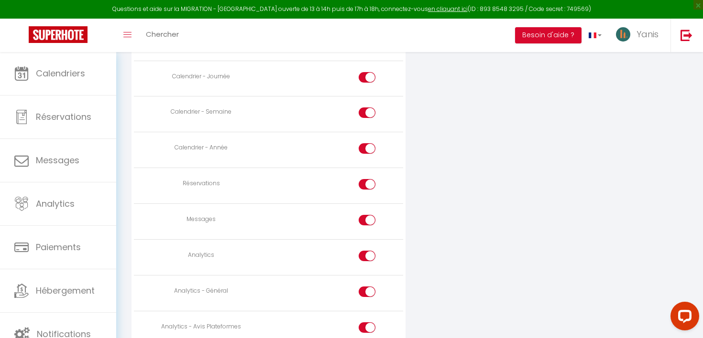
scroll to position [583, 0]
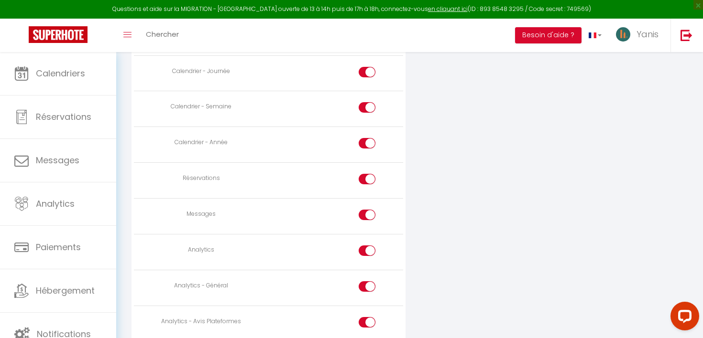
click at [369, 213] on input "checkbox" at bounding box center [375, 217] width 17 height 14
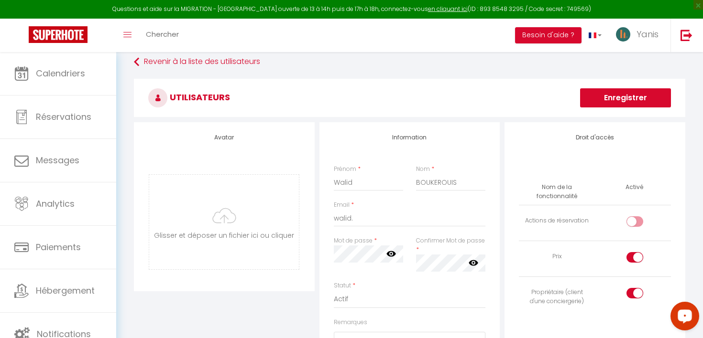
scroll to position [0, 0]
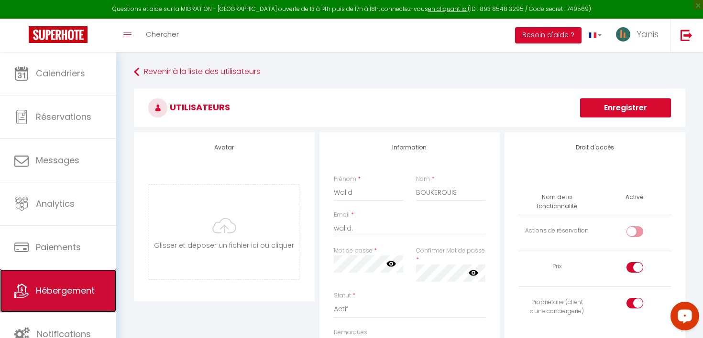
click at [66, 280] on link "Hébergement" at bounding box center [58, 291] width 116 height 43
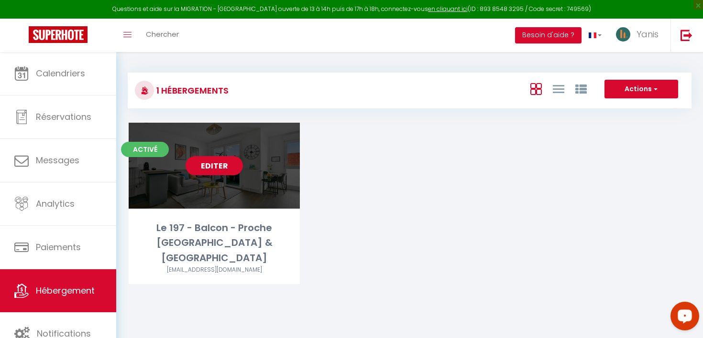
click at [211, 166] on link "Editer" at bounding box center [214, 165] width 57 height 19
click at [223, 169] on link "Editer" at bounding box center [214, 165] width 57 height 19
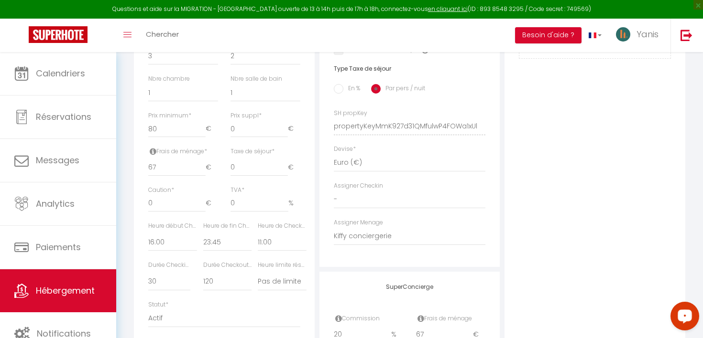
scroll to position [382, 0]
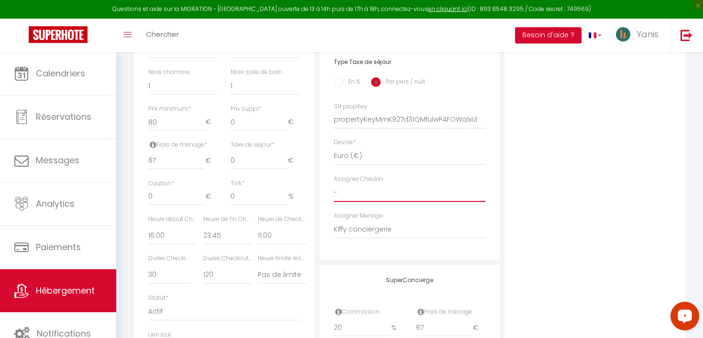
click at [363, 191] on select "- Kiffy conciergerie" at bounding box center [410, 193] width 152 height 18
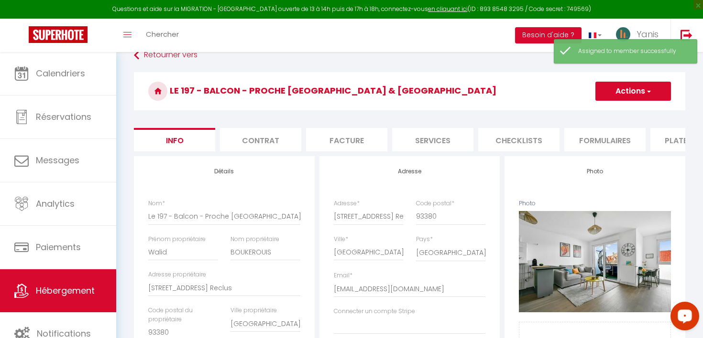
scroll to position [0, 0]
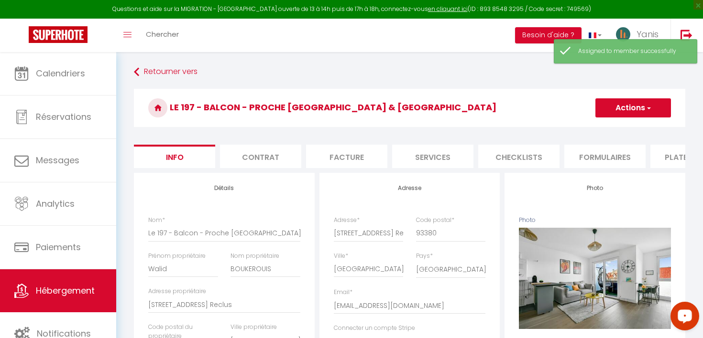
click at [619, 110] on button "Actions" at bounding box center [633, 107] width 76 height 19
click at [608, 130] on input "Enregistrer" at bounding box center [595, 129] width 35 height 10
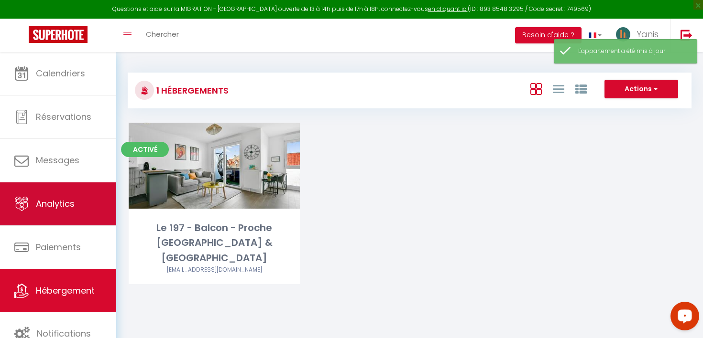
scroll to position [52, 0]
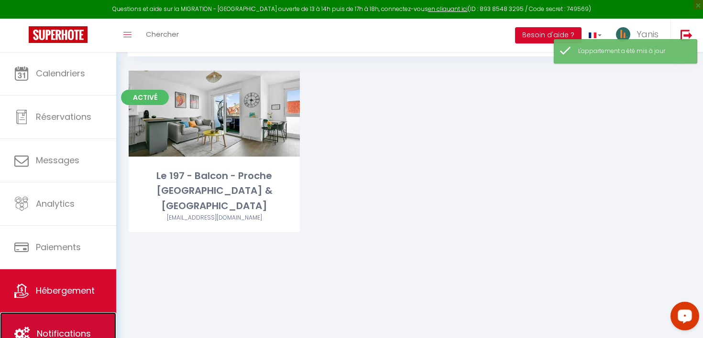
click at [67, 313] on span "Notifications" at bounding box center [64, 334] width 54 height 12
